Goal: Entertainment & Leisure: Consume media (video, audio)

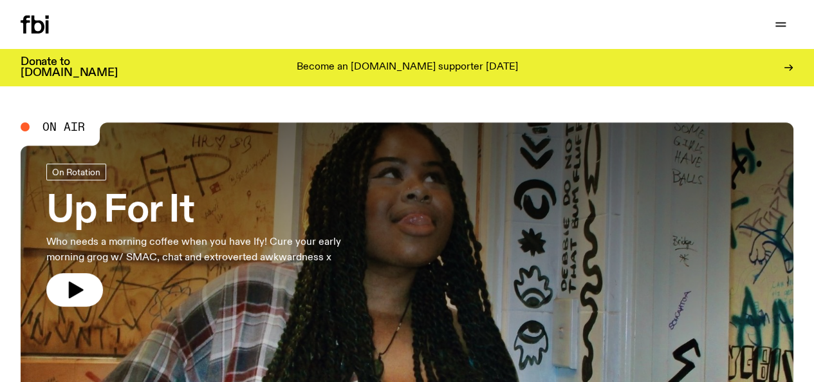
click at [0, 0] on link "Schedule" at bounding box center [0, 0] width 0 height 0
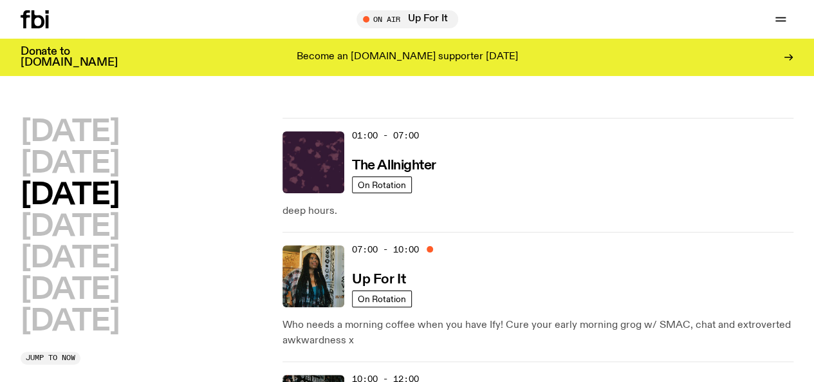
scroll to position [32, 0]
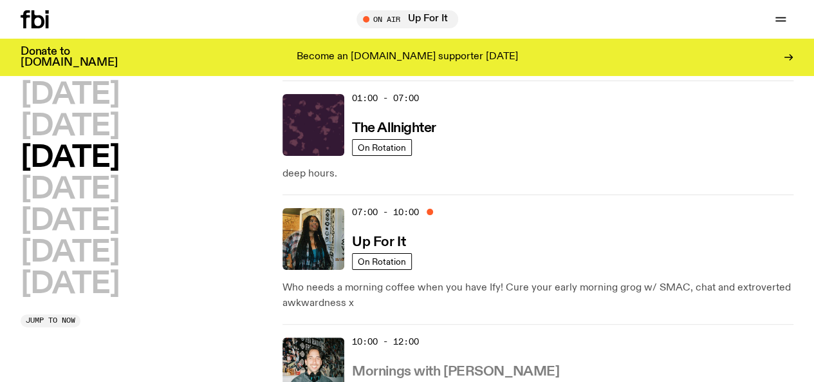
click at [453, 365] on h3 "Mornings with [PERSON_NAME]" at bounding box center [455, 372] width 207 height 14
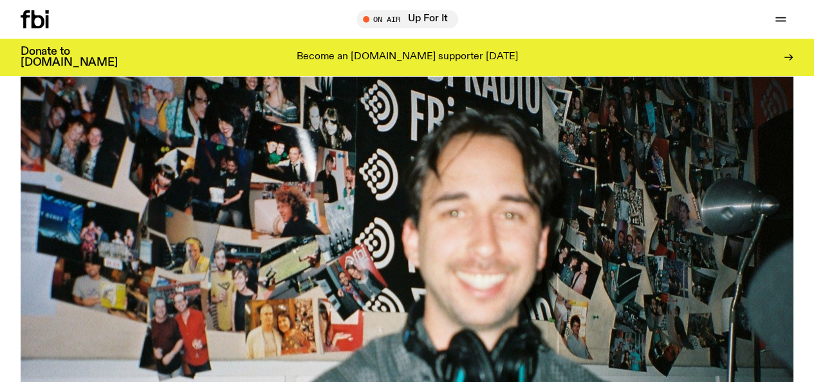
scroll to position [572, 0]
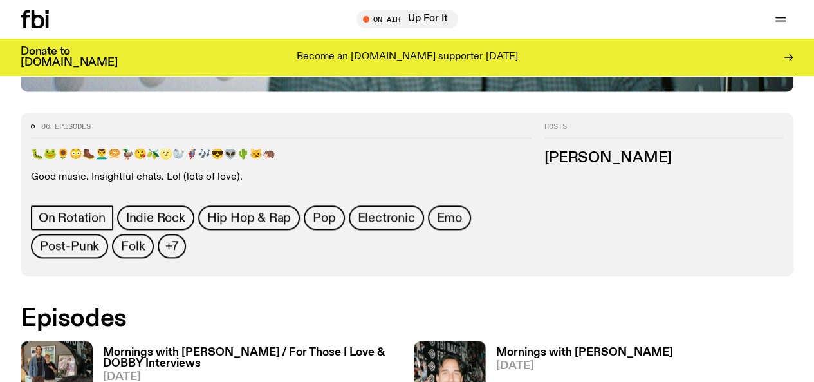
click at [197, 347] on h3 "Mornings with Ben Hansen / For Those I Love & DOBBY Interviews" at bounding box center [252, 358] width 298 height 22
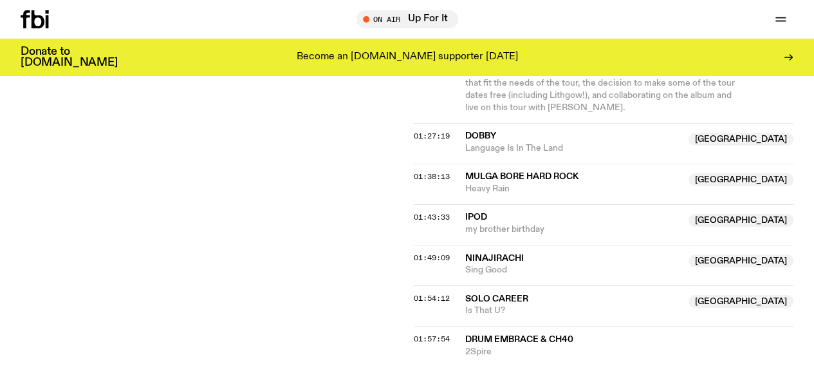
scroll to position [1303, 0]
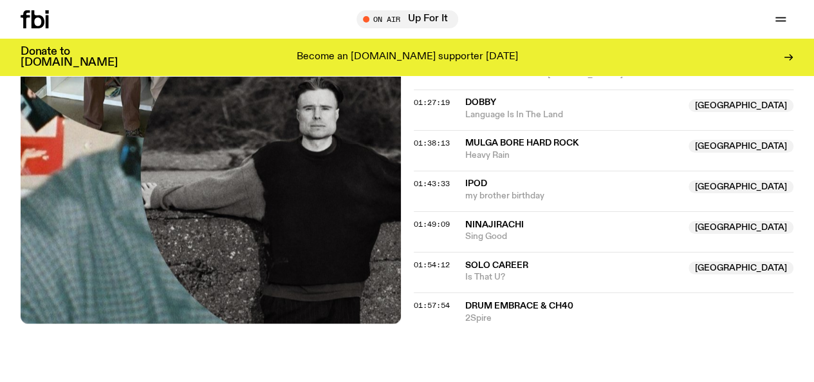
click at [118, 121] on img at bounding box center [211, 71] width 380 height 507
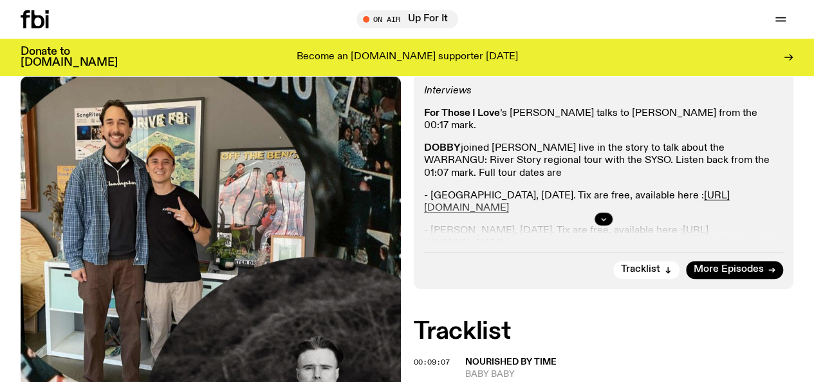
scroll to position [344, 0]
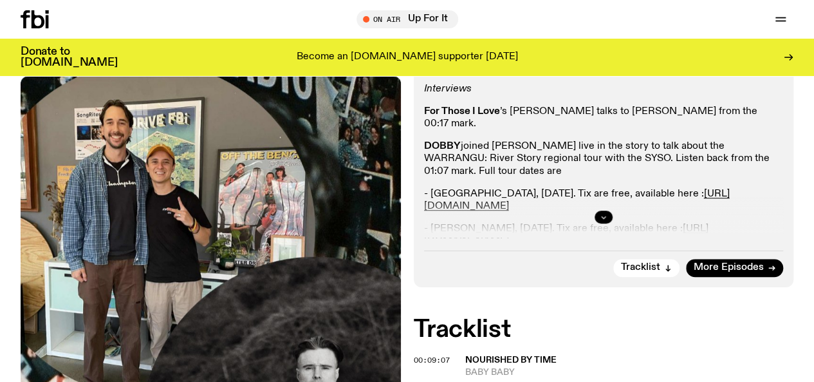
click at [600, 223] on button "button" at bounding box center [604, 217] width 18 height 13
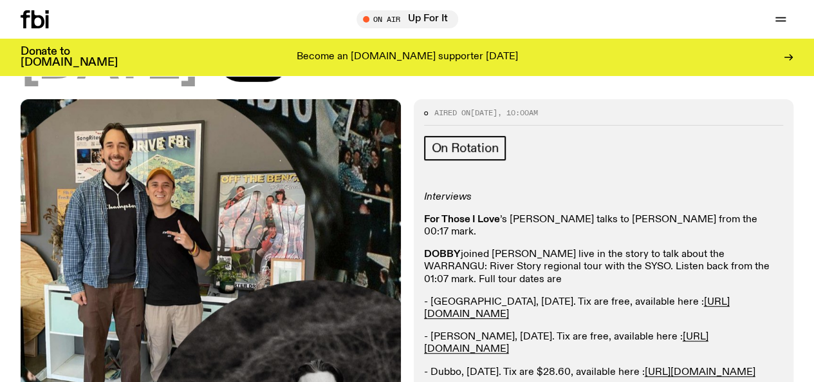
scroll to position [0, 0]
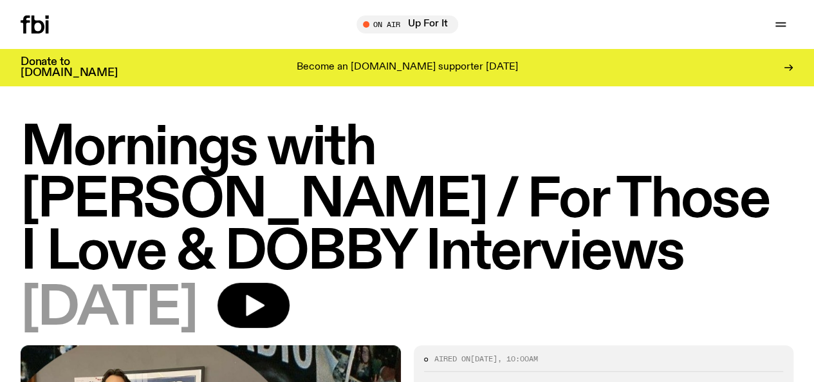
click at [49, 15] on icon at bounding box center [35, 24] width 28 height 18
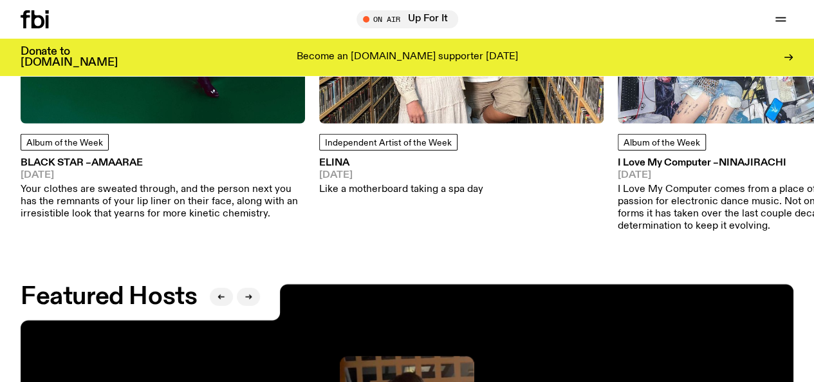
scroll to position [1704, 0]
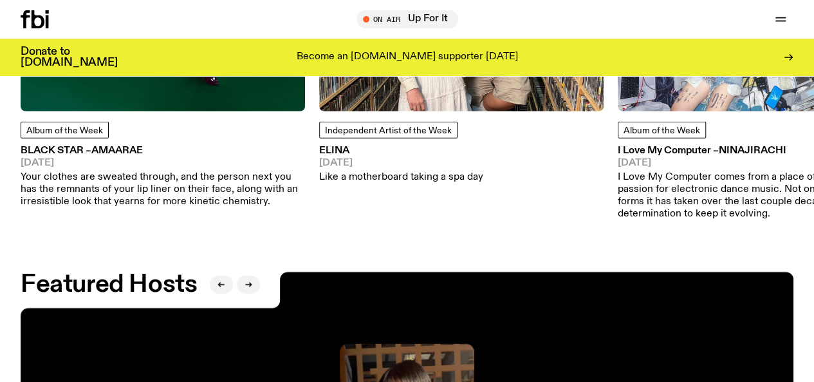
click at [116, 187] on link "BLACK STAR – Amaarae 16.08.25 Your clothes are sweated through, and the person …" at bounding box center [163, 177] width 285 height 62
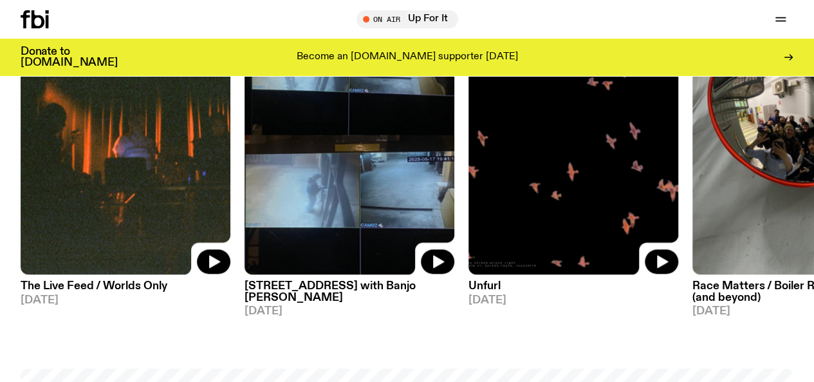
scroll to position [643, 0]
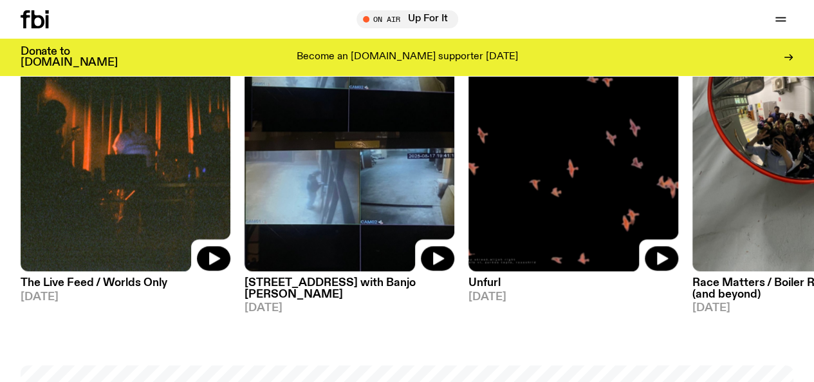
click at [309, 216] on img at bounding box center [350, 132] width 210 height 280
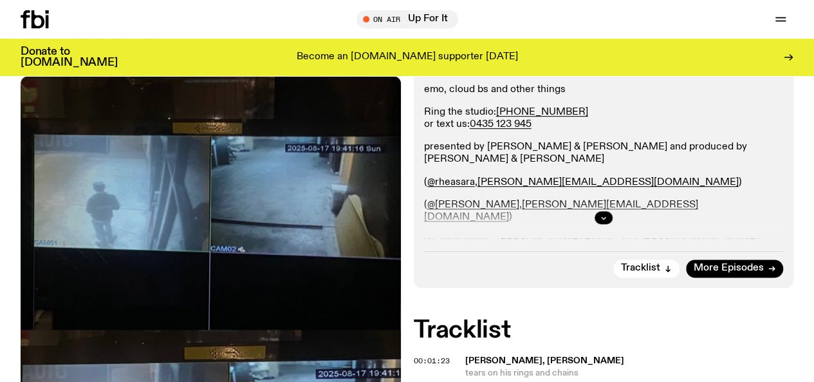
scroll to position [295, 0]
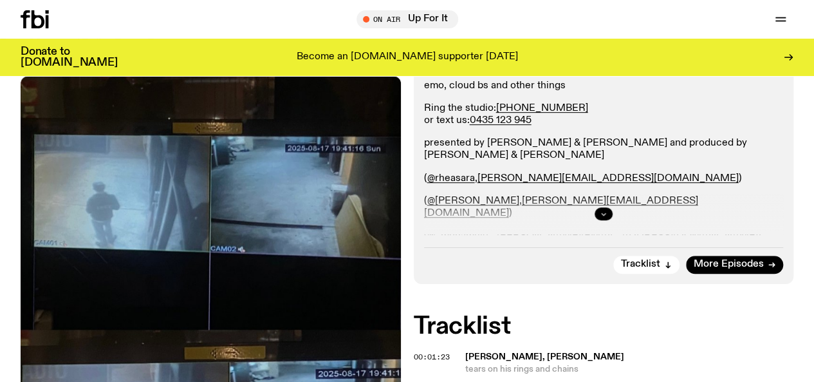
click at [604, 220] on button "button" at bounding box center [604, 213] width 18 height 13
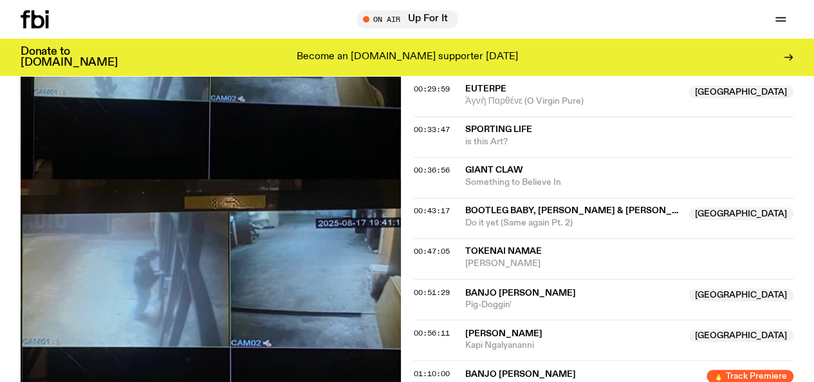
scroll to position [913, 0]
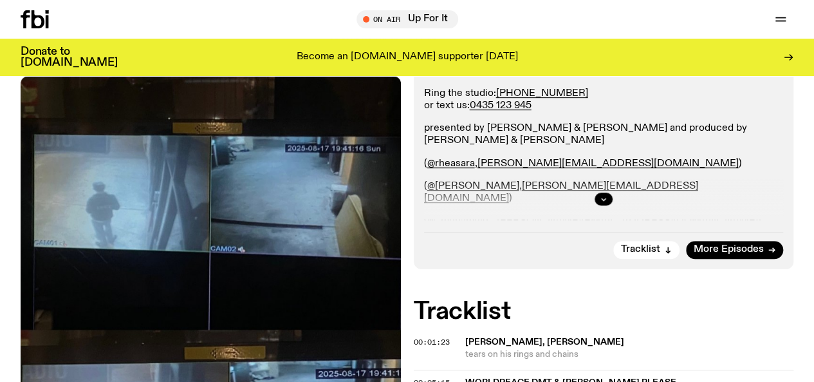
scroll to position [308, 0]
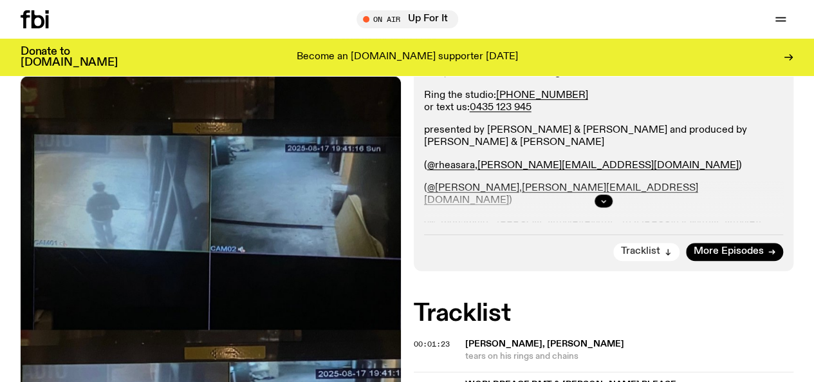
click at [644, 256] on span "Tracklist" at bounding box center [640, 252] width 39 height 10
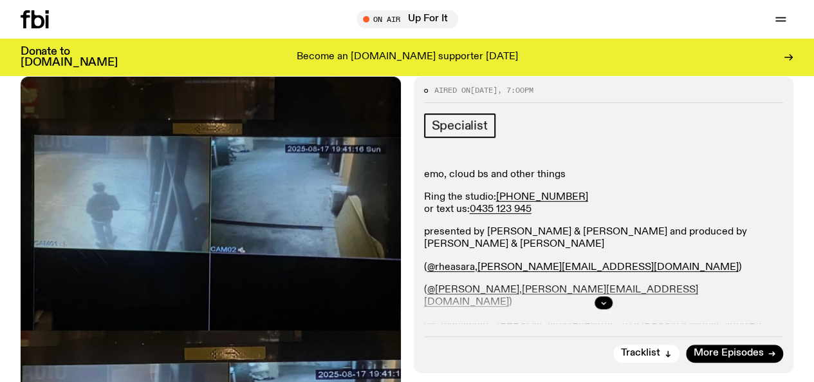
scroll to position [211, 0]
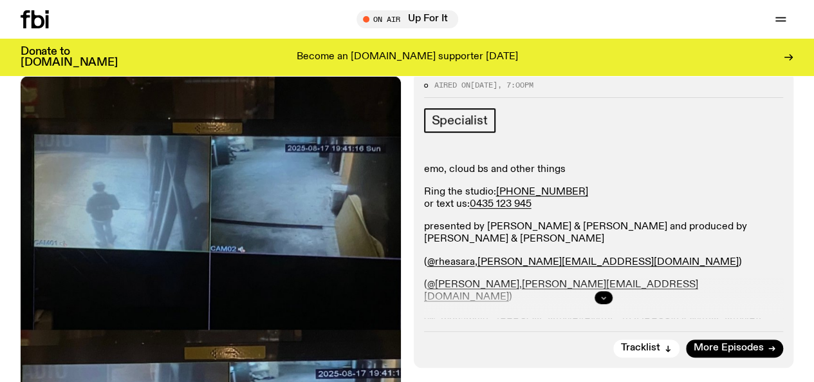
click at [601, 301] on icon "button" at bounding box center [604, 298] width 8 height 8
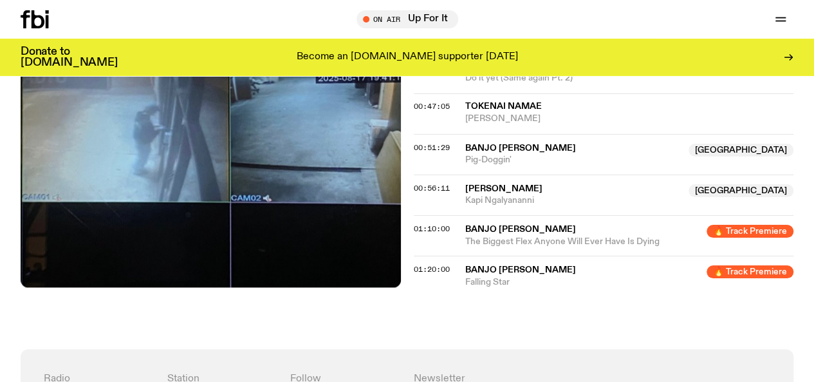
scroll to position [1116, 0]
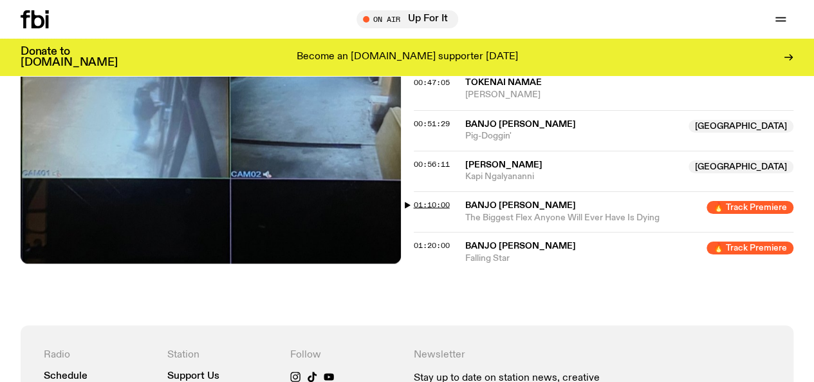
click at [427, 209] on span "01:10:00" at bounding box center [432, 204] width 36 height 10
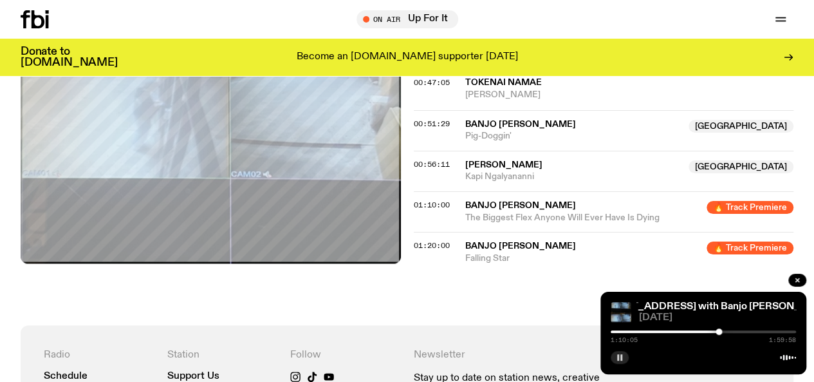
click at [614, 354] on button "button" at bounding box center [620, 357] width 18 height 13
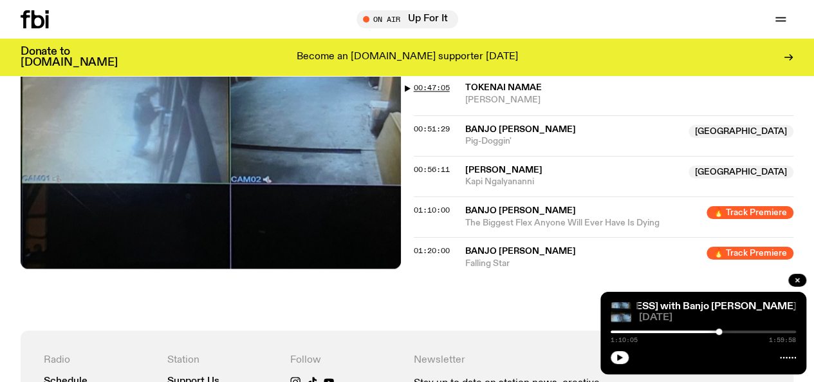
scroll to position [1092, 0]
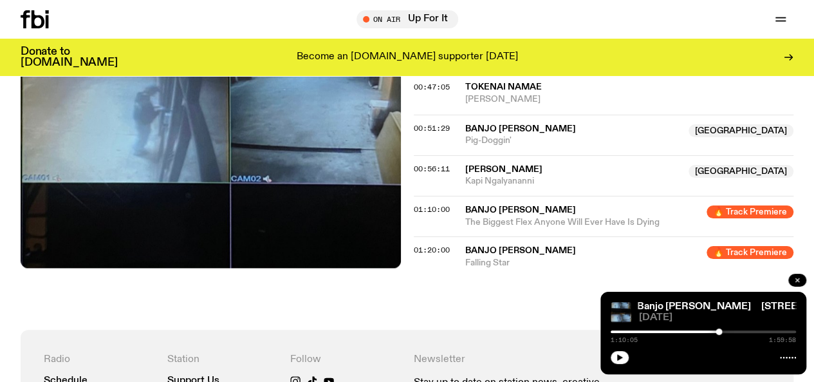
click at [800, 276] on icon "button" at bounding box center [798, 280] width 8 height 8
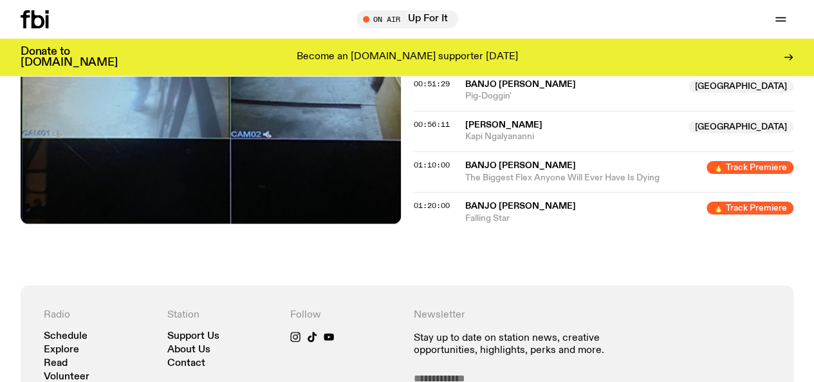
scroll to position [1136, 0]
